Goal: Information Seeking & Learning: Understand process/instructions

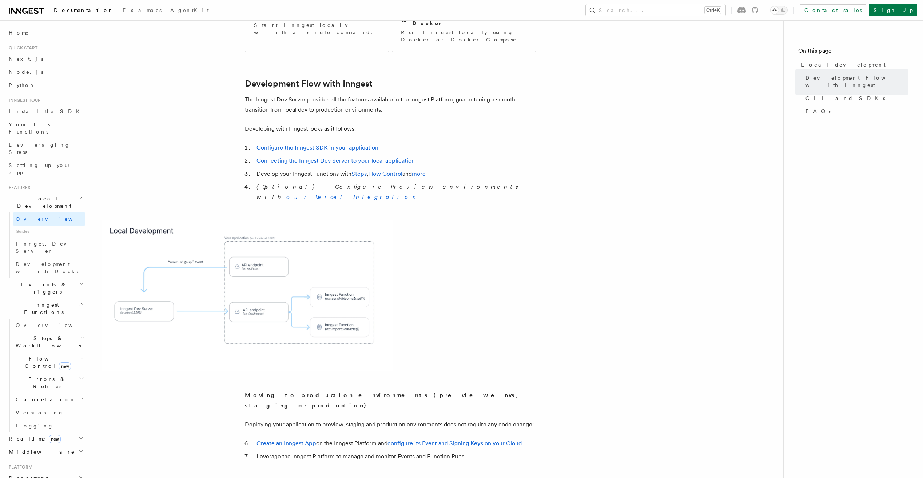
scroll to position [255, 0]
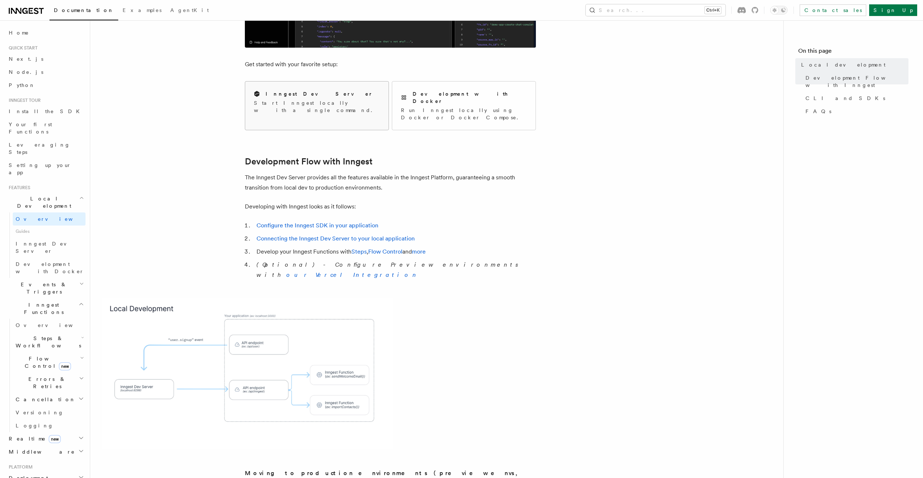
click at [356, 109] on div "Inngest Dev Server Start Inngest locally with a single command." at bounding box center [316, 102] width 143 height 41
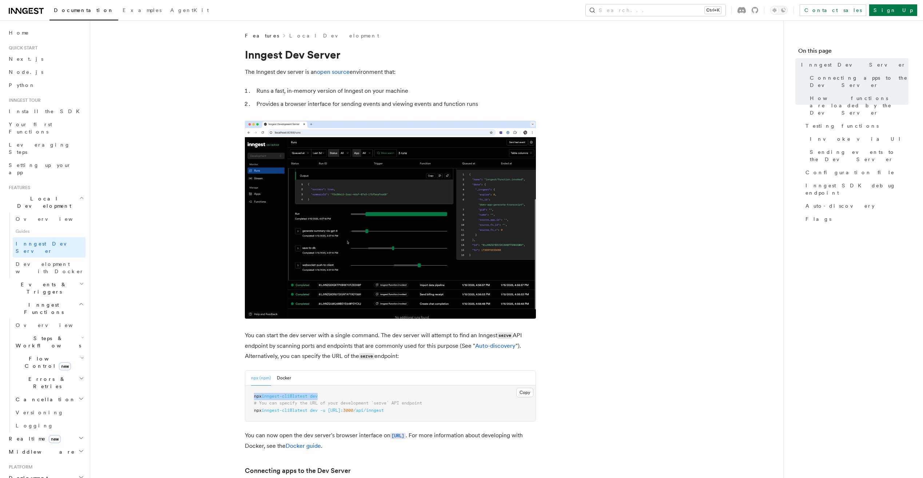
drag, startPoint x: 324, startPoint y: 197, endPoint x: 247, endPoint y: 195, distance: 77.2
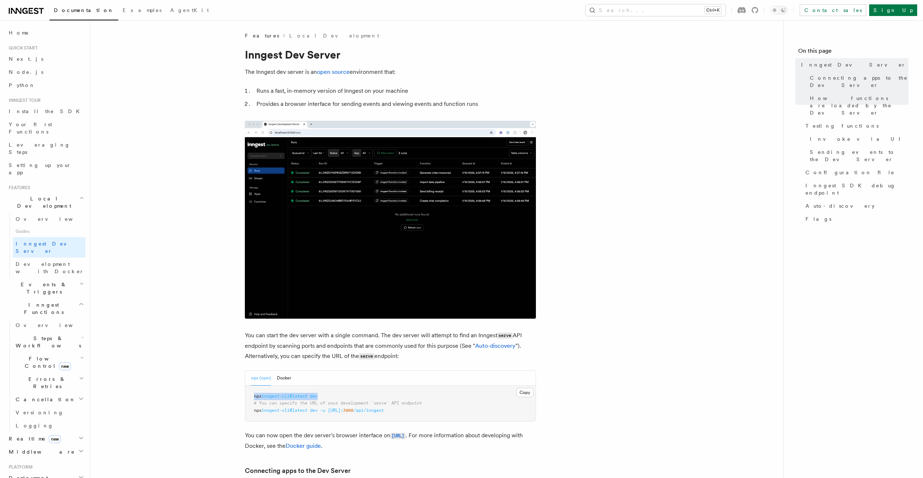
click at [247, 386] on pre "npx inngest-cli@latest dev # You can specify the URL of your development `serve…" at bounding box center [390, 404] width 290 height 36
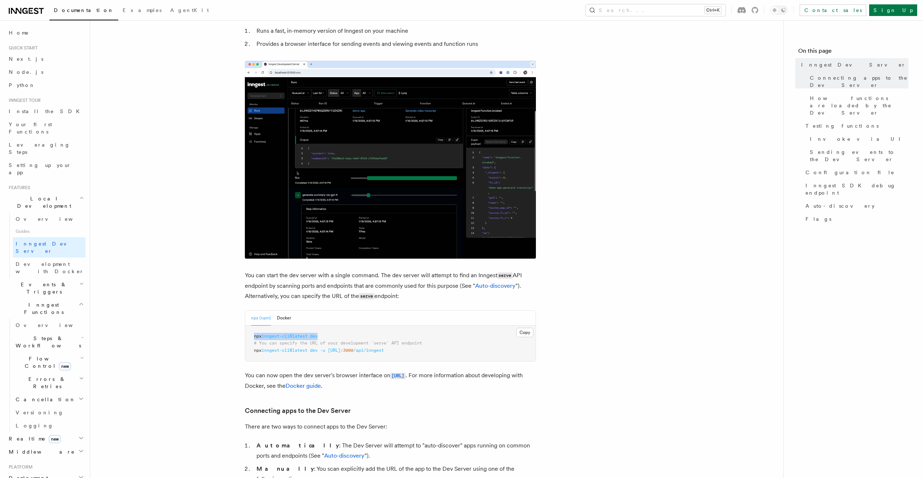
scroll to position [182, 0]
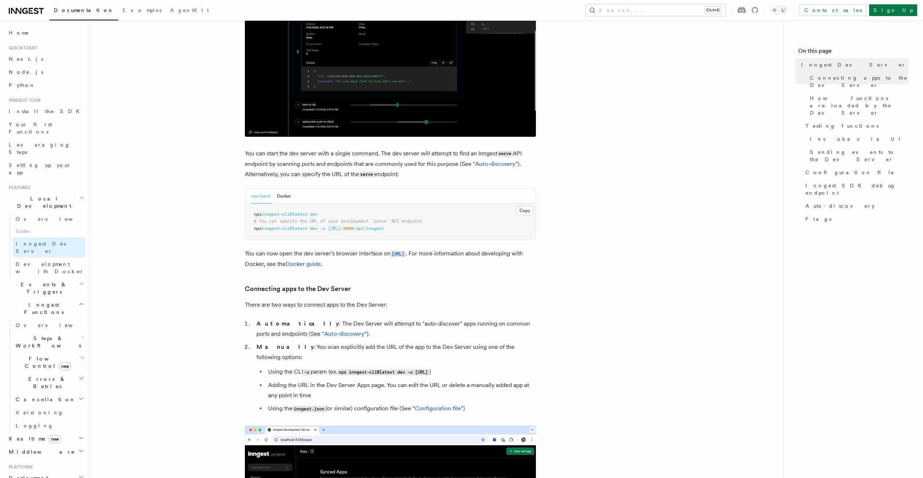
click at [302, 235] on pre "npx inngest-cli@latest dev # You can specify the URL of your development `serve…" at bounding box center [390, 222] width 290 height 36
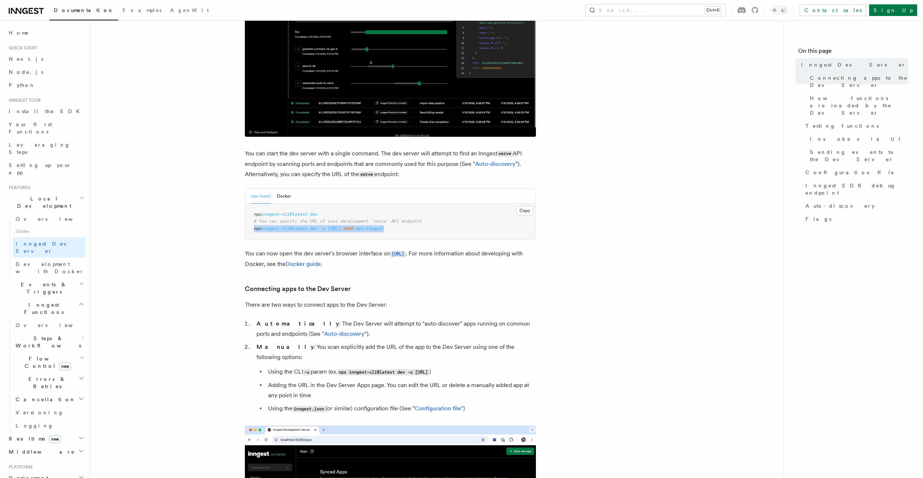
drag, startPoint x: 266, startPoint y: 226, endPoint x: 500, endPoint y: 227, distance: 234.8
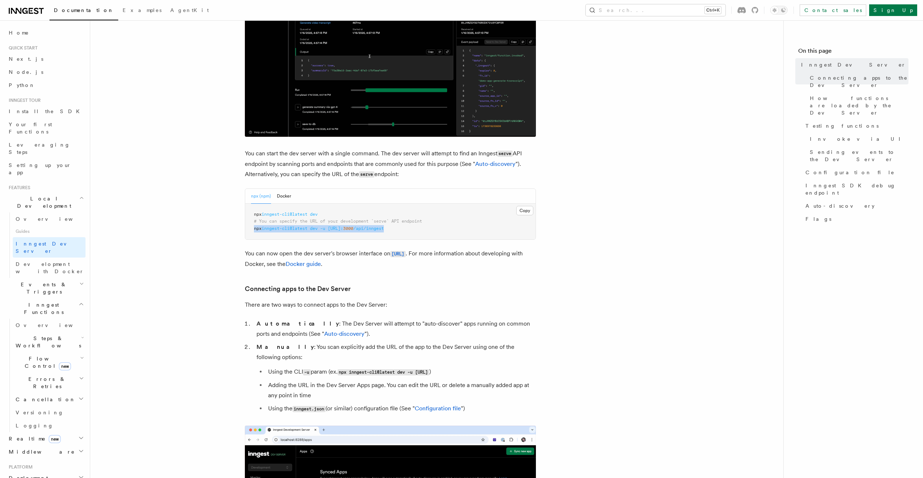
click at [500, 227] on pre "npx inngest-cli@latest dev # You can specify the URL of your development `serve…" at bounding box center [390, 222] width 290 height 36
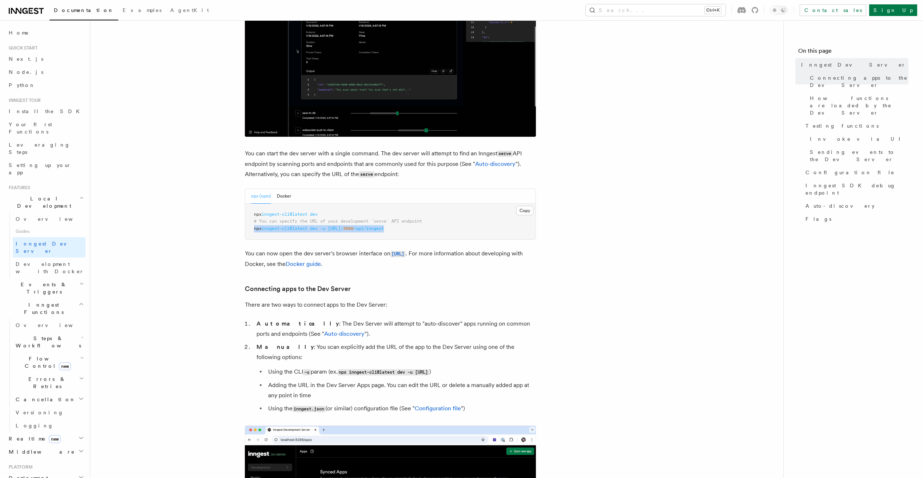
copy span "npx inngest-cli@latest dev -u [URL]: 3000 /api/inngest"
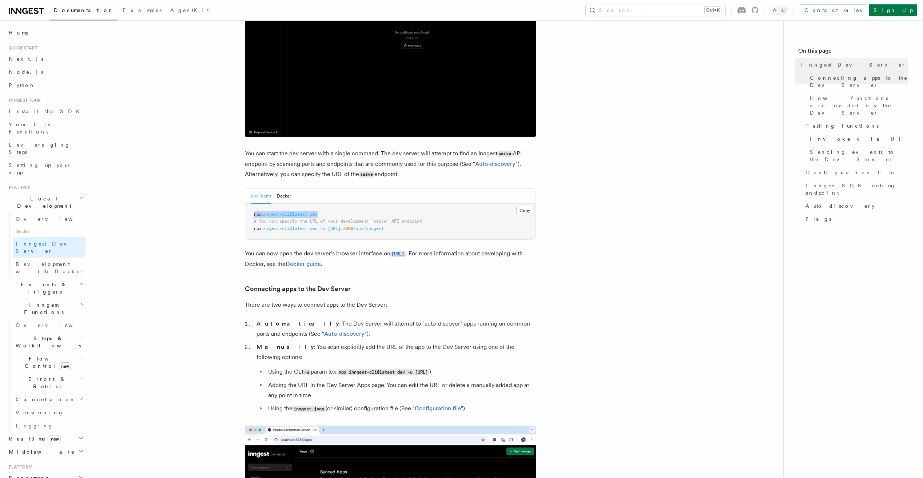
drag, startPoint x: 327, startPoint y: 212, endPoint x: 222, endPoint y: 212, distance: 104.8
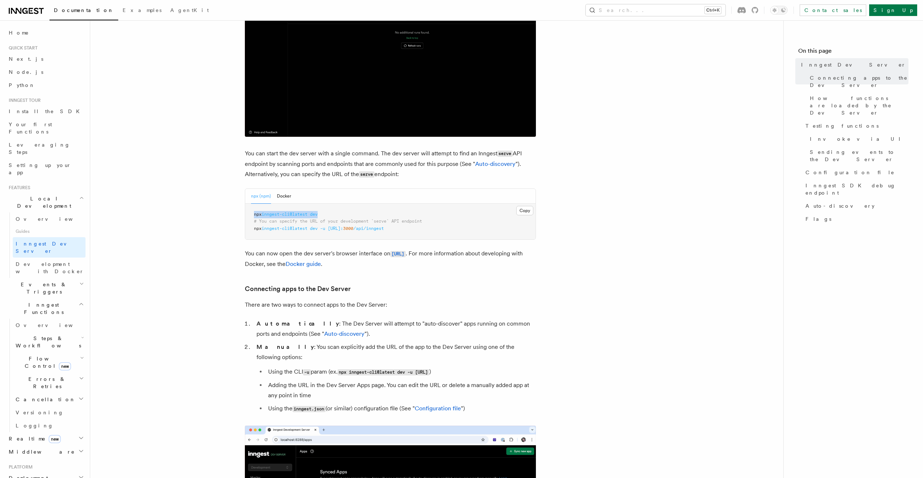
drag, startPoint x: 222, startPoint y: 212, endPoint x: 262, endPoint y: 214, distance: 39.7
copy span "npx inngest-cli@latest dev"
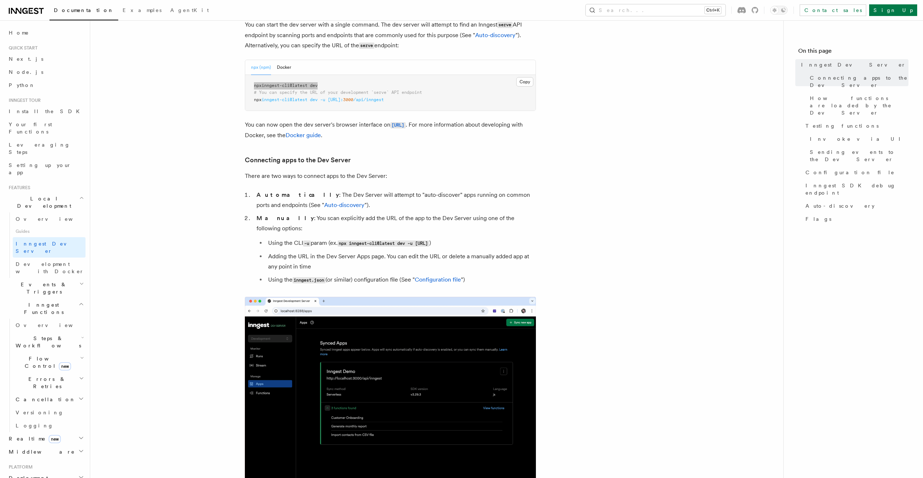
scroll to position [473, 0]
